Goal: Information Seeking & Learning: Learn about a topic

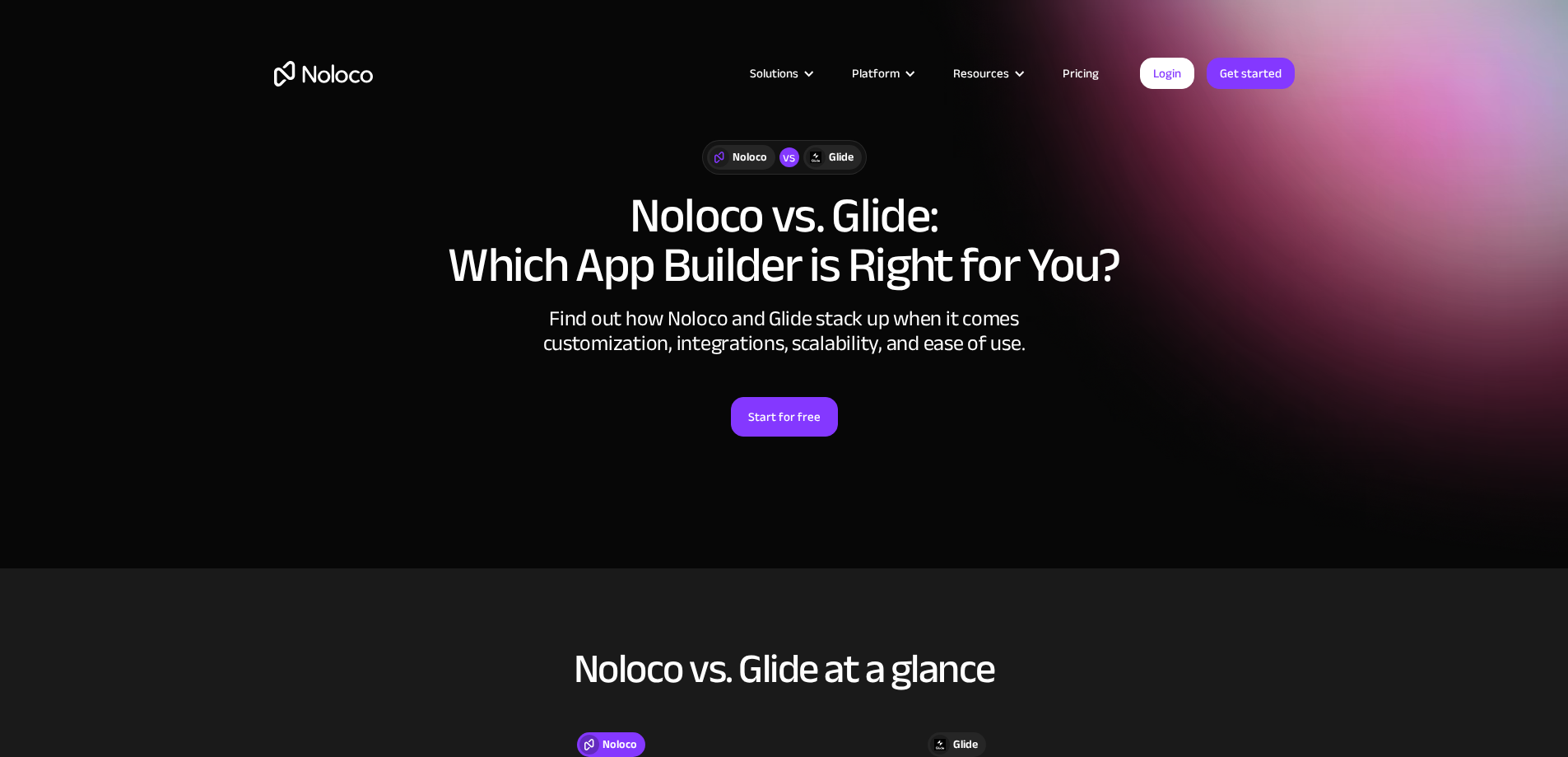
click at [1088, 70] on link "Pricing" at bounding box center [1080, 72] width 78 height 21
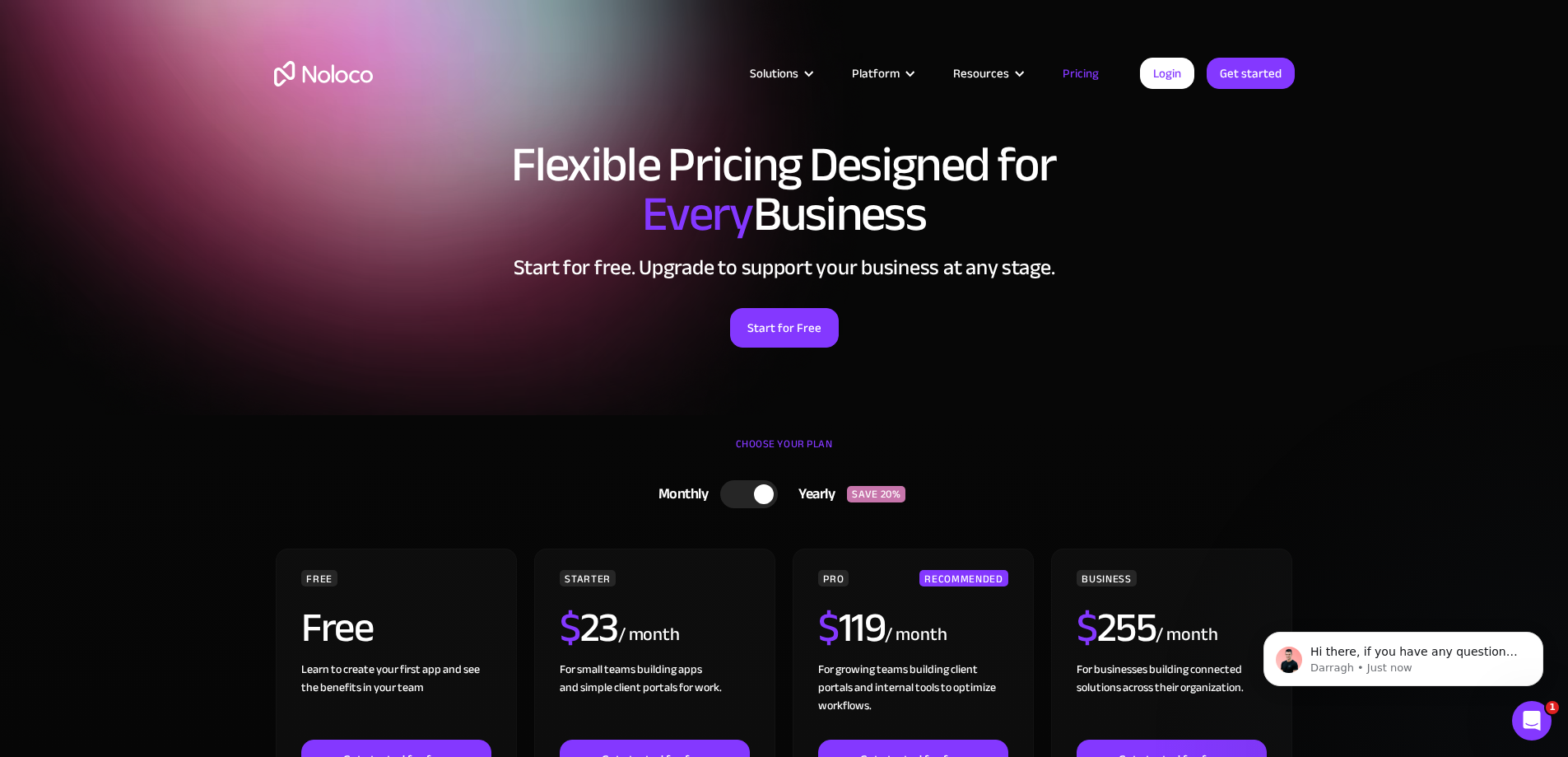
click at [799, 68] on div "Solutions" at bounding box center [774, 72] width 48 height 21
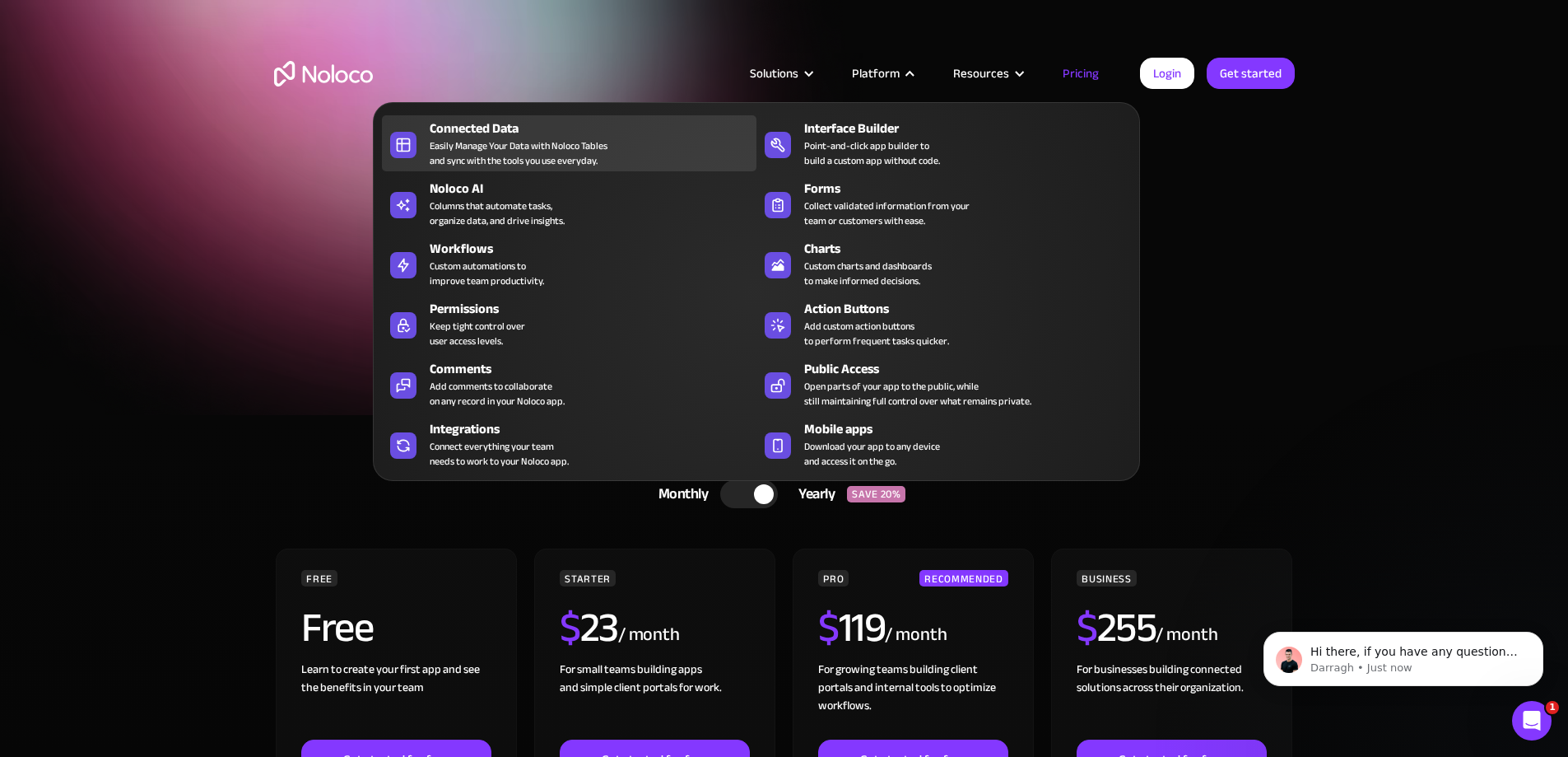
click at [481, 138] on div "Connected Data" at bounding box center [597, 129] width 334 height 20
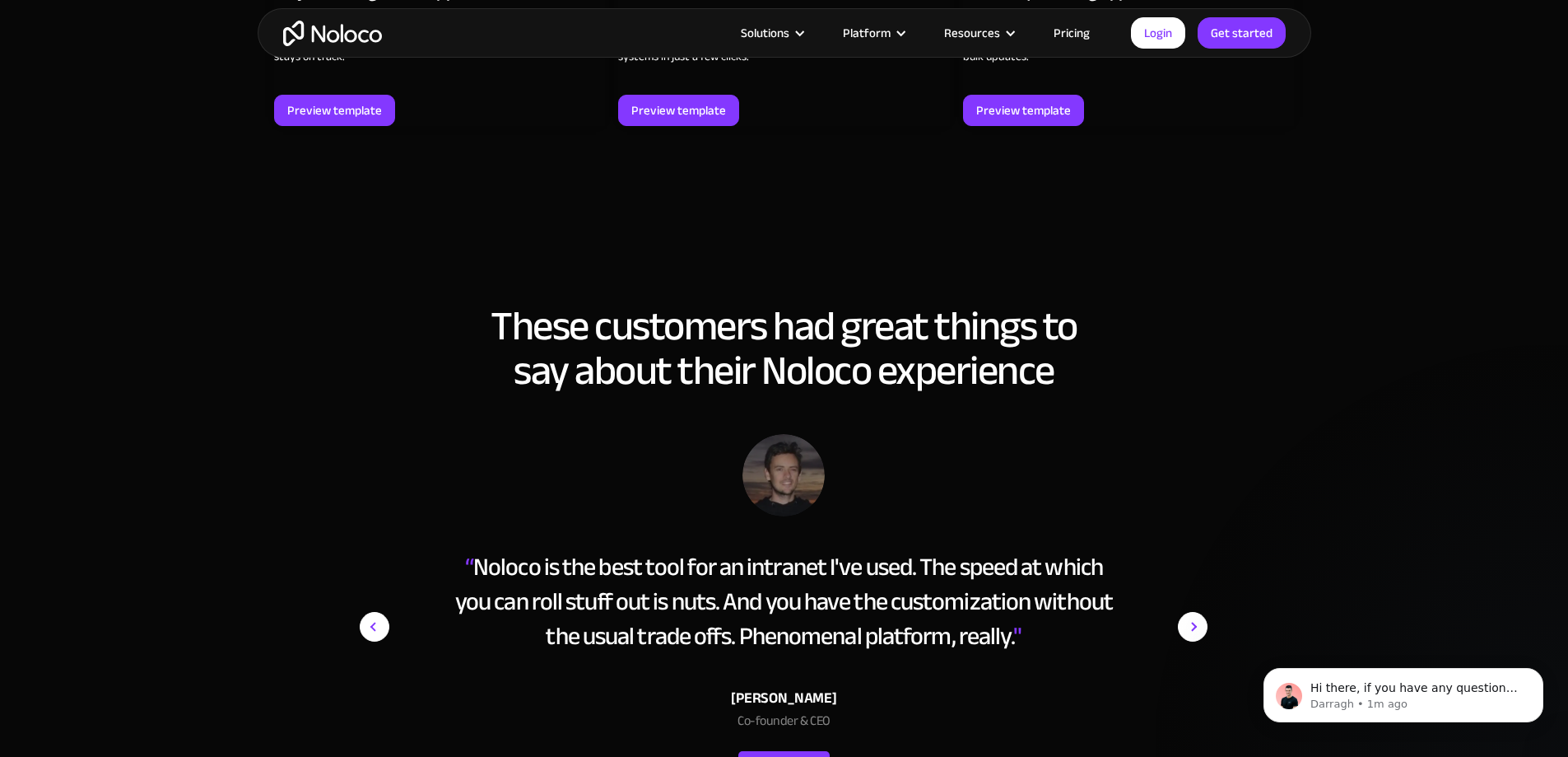
scroll to position [2223, 0]
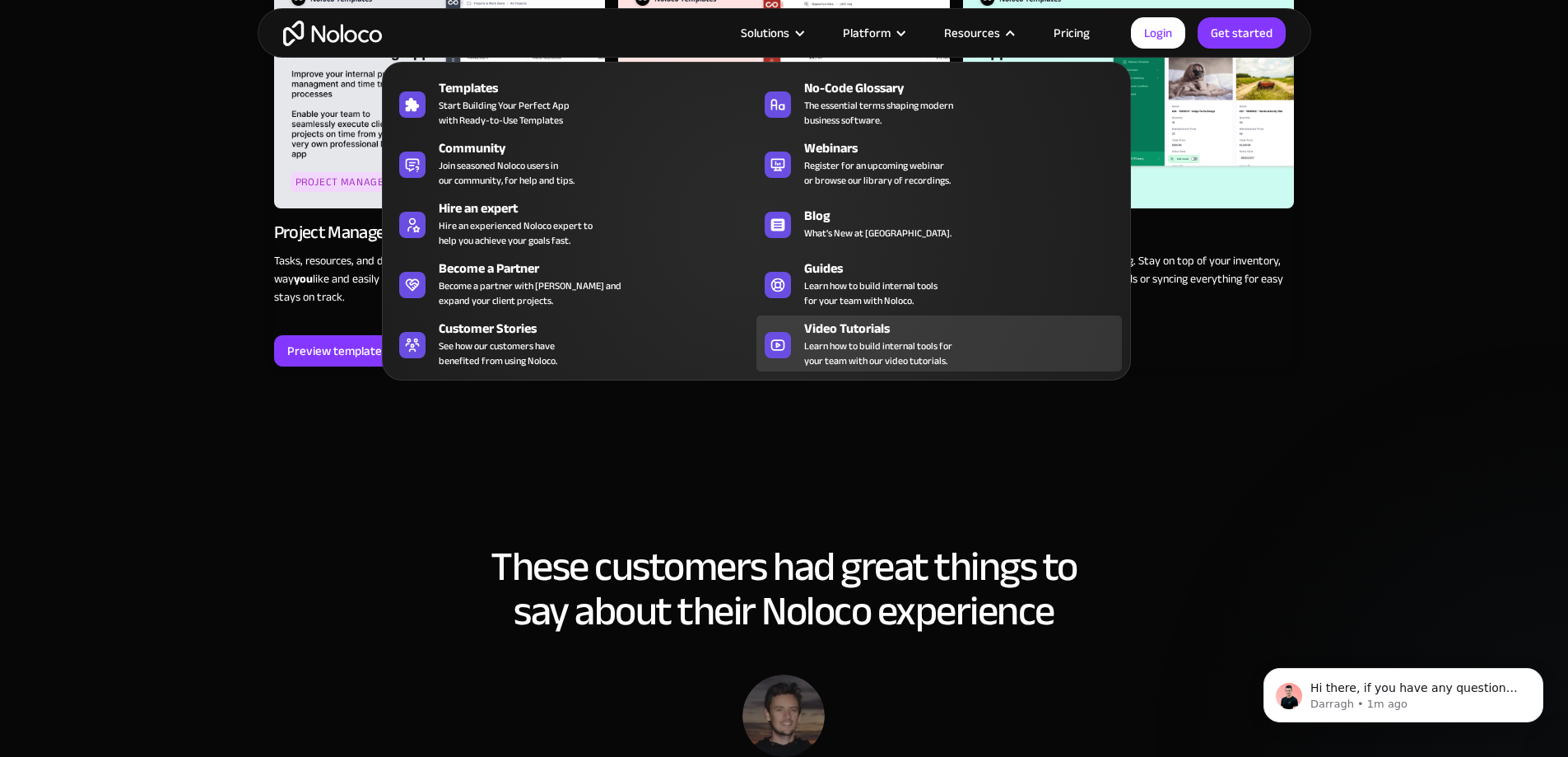
click at [837, 366] on span "Learn how to build internal tools for your team with our video tutorials." at bounding box center [878, 353] width 148 height 29
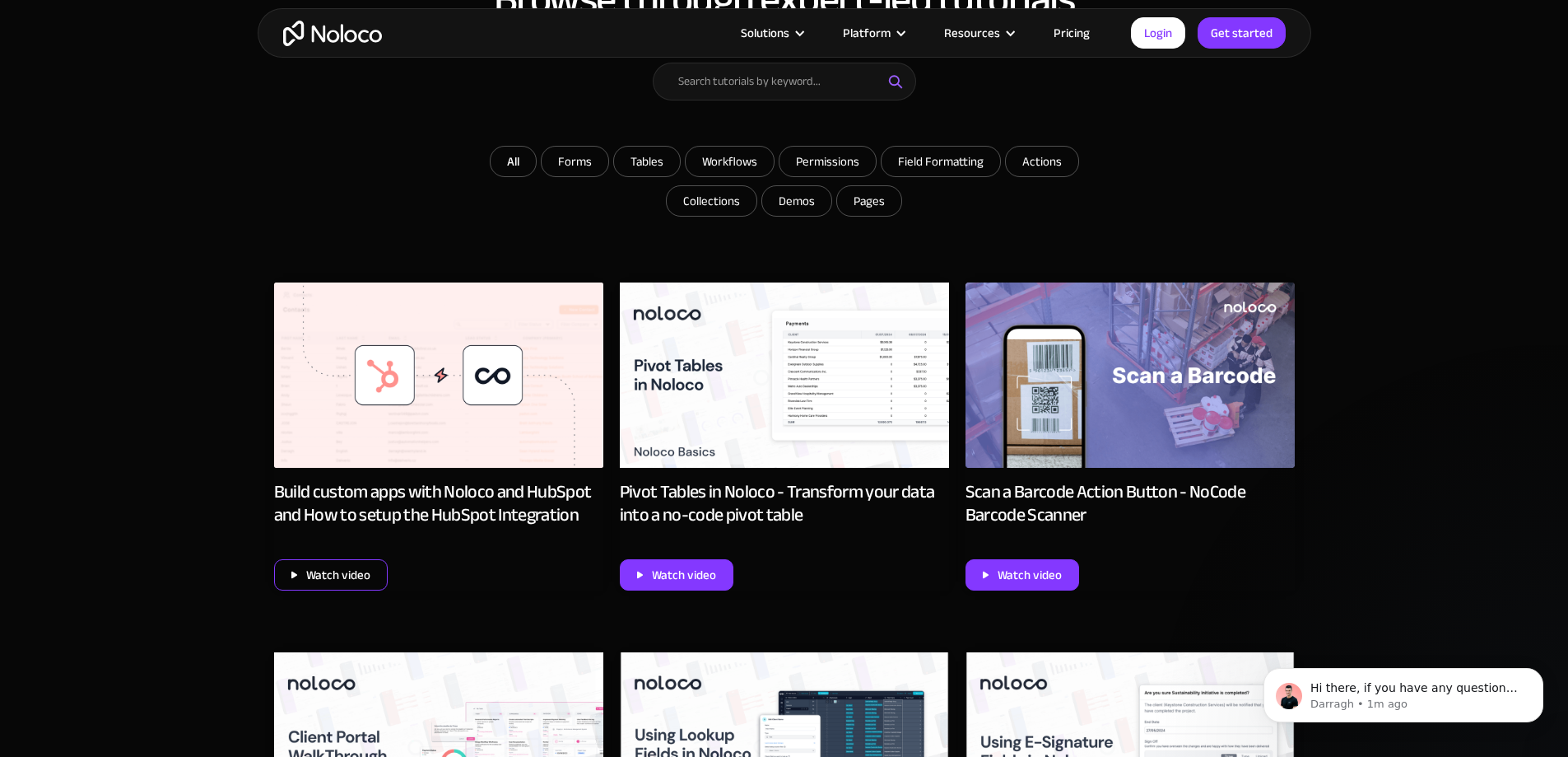
click at [348, 585] on div "Watch video" at bounding box center [338, 574] width 64 height 21
